Goal: Task Accomplishment & Management: Manage account settings

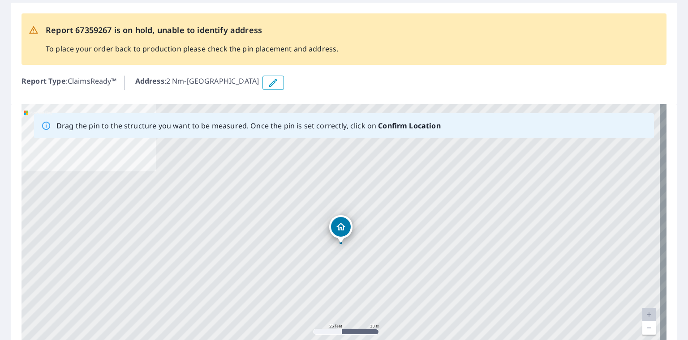
scroll to position [90, 0]
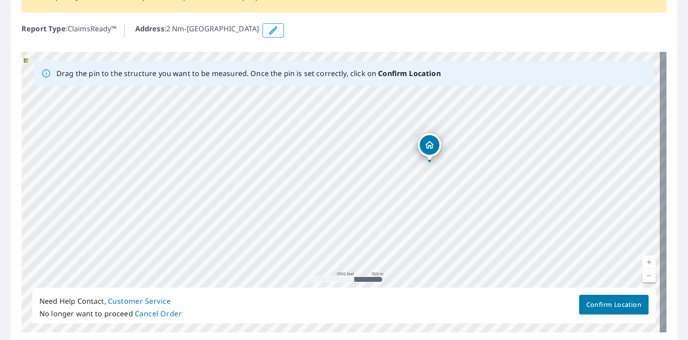
drag, startPoint x: 251, startPoint y: 204, endPoint x: 362, endPoint y: 167, distance: 116.9
click at [362, 167] on div "2 Nm-[GEOGRAPHIC_DATA]" at bounding box center [343, 192] width 645 height 281
drag, startPoint x: 235, startPoint y: 163, endPoint x: 364, endPoint y: 228, distance: 144.1
click at [364, 228] on div "2 Nm-[GEOGRAPHIC_DATA]" at bounding box center [343, 192] width 645 height 281
drag, startPoint x: 400, startPoint y: 137, endPoint x: 392, endPoint y: 199, distance: 61.9
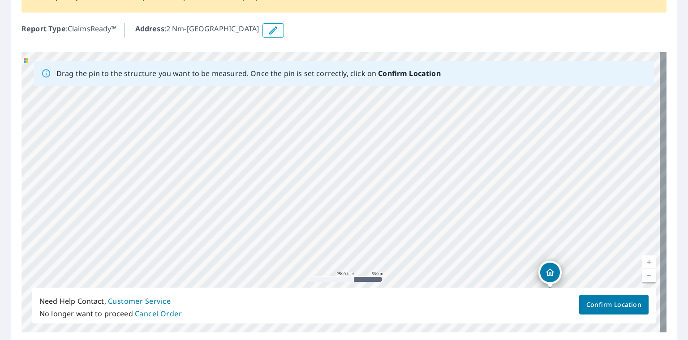
click at [392, 199] on div "2 Nm-[GEOGRAPHIC_DATA]" at bounding box center [343, 192] width 645 height 281
drag, startPoint x: 323, startPoint y: 133, endPoint x: 316, endPoint y: 216, distance: 83.6
click at [316, 216] on div "2 Nm-[GEOGRAPHIC_DATA]" at bounding box center [343, 192] width 645 height 281
drag, startPoint x: 387, startPoint y: 115, endPoint x: 387, endPoint y: 174, distance: 59.5
click at [385, 175] on div "2 Nm-[GEOGRAPHIC_DATA]" at bounding box center [343, 192] width 645 height 281
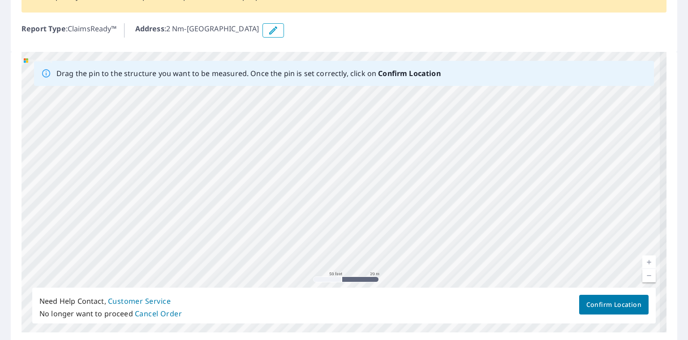
click at [389, 208] on div "2 Nm-[GEOGRAPHIC_DATA]" at bounding box center [343, 192] width 645 height 281
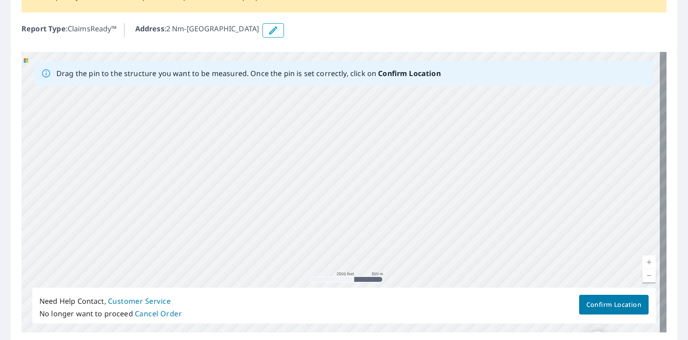
drag, startPoint x: 398, startPoint y: 213, endPoint x: 408, endPoint y: 129, distance: 84.0
click at [399, 129] on div "2 Nm-[GEOGRAPHIC_DATA]" at bounding box center [343, 192] width 645 height 281
drag, startPoint x: 504, startPoint y: 227, endPoint x: 403, endPoint y: 111, distance: 153.6
drag, startPoint x: 308, startPoint y: 134, endPoint x: 395, endPoint y: 185, distance: 101.1
click at [395, 185] on div "2 Nm-[GEOGRAPHIC_DATA]" at bounding box center [343, 192] width 645 height 281
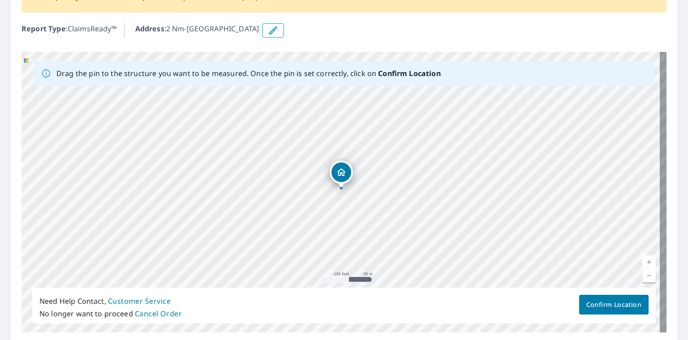
click at [338, 174] on div "2 Nm-[GEOGRAPHIC_DATA]" at bounding box center [343, 192] width 645 height 281
click at [399, 305] on span "Confirm Location" at bounding box center [613, 304] width 55 height 11
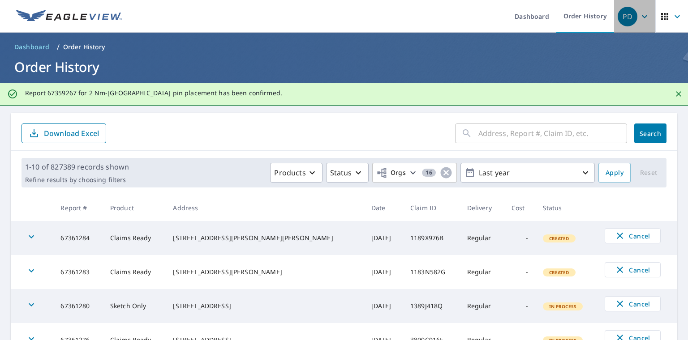
click at [399, 17] on icon "button" at bounding box center [644, 16] width 11 height 11
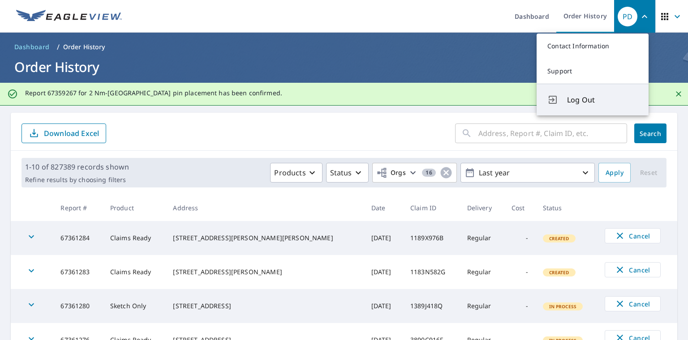
click at [399, 102] on span "Log Out" at bounding box center [602, 99] width 71 height 11
